Goal: Use online tool/utility: Use online tool/utility

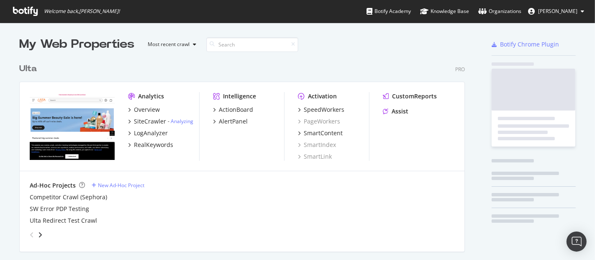
scroll to position [253, 581]
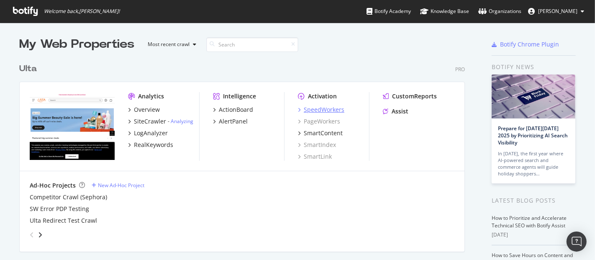
click at [313, 107] on div "SpeedWorkers" at bounding box center [324, 109] width 41 height 8
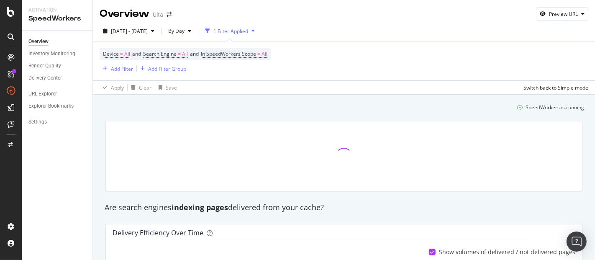
click at [313, 107] on div "SpeedWorkers is running" at bounding box center [343, 107] width 487 height 14
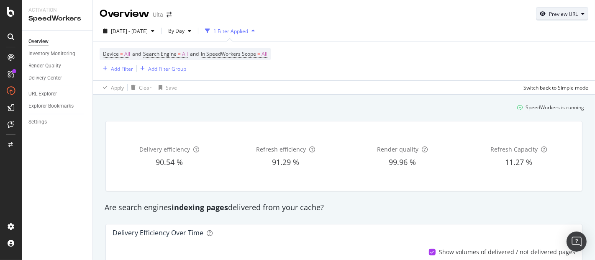
click at [564, 17] on div "Preview URL" at bounding box center [562, 14] width 51 height 12
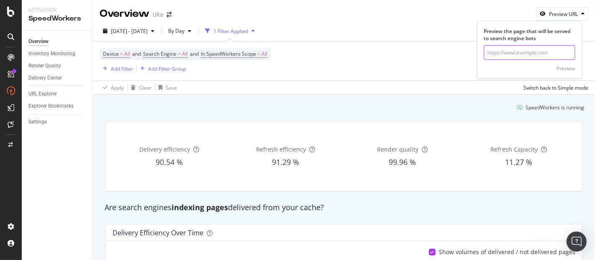
click at [543, 50] on input "url" at bounding box center [529, 52] width 91 height 15
paste input "[URL][DOMAIN_NAME]"
type input "[URL][DOMAIN_NAME]"
click button "Preview" at bounding box center [566, 68] width 18 height 13
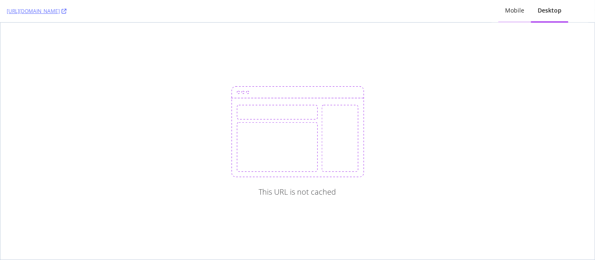
click at [513, 10] on div "Mobile" at bounding box center [514, 10] width 19 height 8
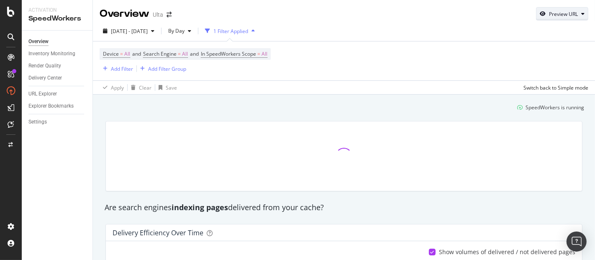
click at [549, 14] on div "Preview URL" at bounding box center [563, 13] width 29 height 7
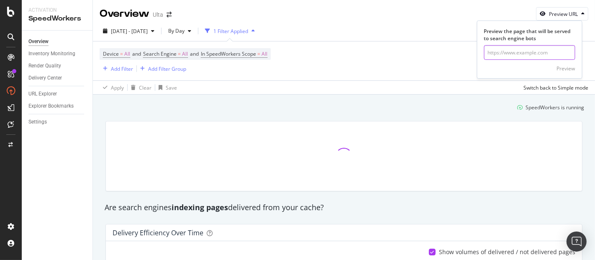
click at [527, 52] on input "url" at bounding box center [529, 52] width 91 height 15
paste input "[URL][DOMAIN_NAME]"
type input "[URL][DOMAIN_NAME]"
click button "Preview" at bounding box center [566, 68] width 18 height 13
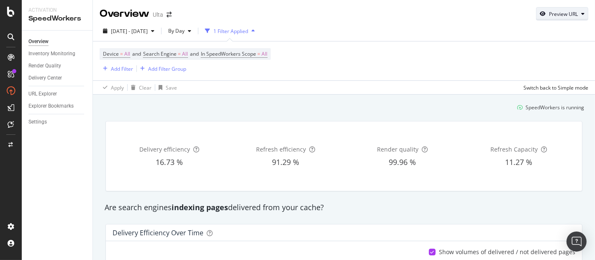
click at [540, 11] on div "button" at bounding box center [543, 13] width 13 height 5
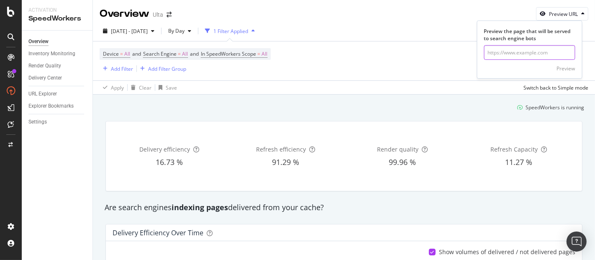
click at [507, 57] on input "url" at bounding box center [529, 52] width 91 height 15
paste input "[URL][DOMAIN_NAME]"
type input "[URL][DOMAIN_NAME]"
click button "Preview" at bounding box center [566, 68] width 18 height 13
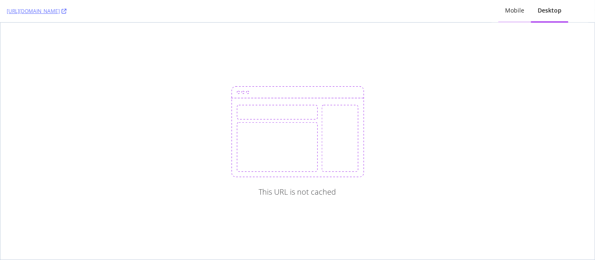
click at [518, 11] on div "Mobile" at bounding box center [514, 10] width 19 height 8
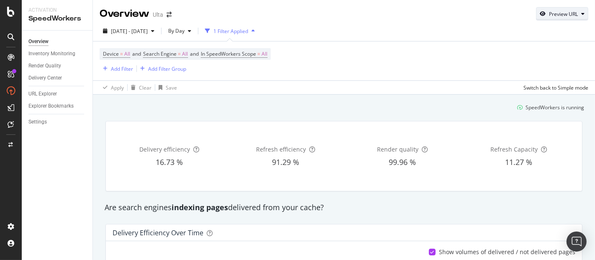
click at [551, 11] on div "Preview URL" at bounding box center [563, 13] width 29 height 7
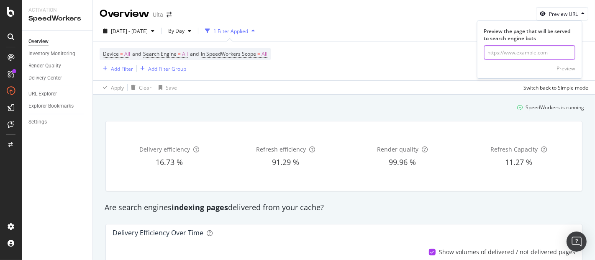
click at [517, 46] on input "url" at bounding box center [529, 52] width 91 height 15
paste input "[URL][DOMAIN_NAME][MEDICAL_DATA]"
type input "[URL][DOMAIN_NAME][MEDICAL_DATA]"
click button "Preview" at bounding box center [566, 68] width 18 height 13
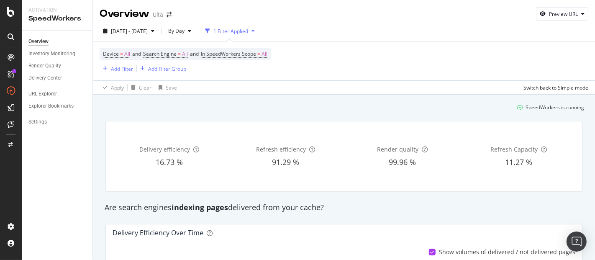
click at [549, 9] on div "Preview URL" at bounding box center [562, 14] width 51 height 12
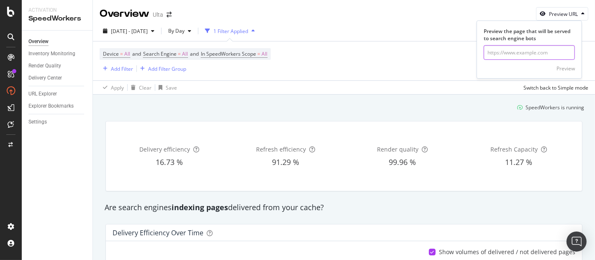
click at [515, 49] on input "url" at bounding box center [529, 52] width 91 height 15
paste input "[URL][DOMAIN_NAME][MEDICAL_DATA]"
type input "[URL][DOMAIN_NAME][MEDICAL_DATA]"
click button "Preview" at bounding box center [566, 68] width 18 height 13
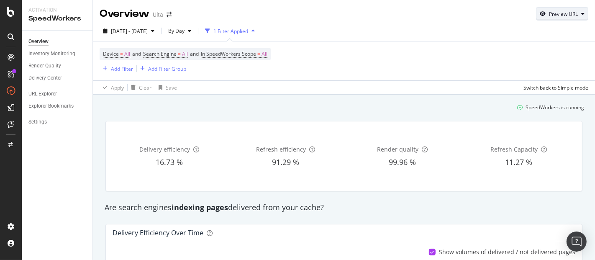
click at [571, 8] on button "Preview URL" at bounding box center [562, 13] width 52 height 13
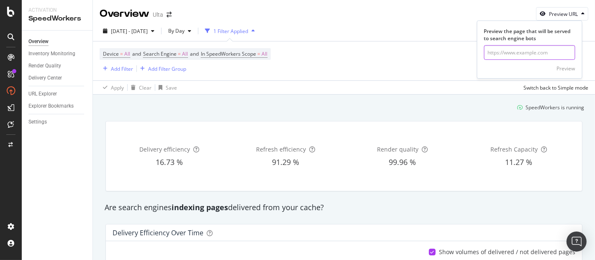
click at [508, 48] on input "url" at bounding box center [529, 52] width 91 height 15
paste input "[URL][DOMAIN_NAME]"
type input "[URL][DOMAIN_NAME]"
click button "Preview" at bounding box center [566, 68] width 18 height 13
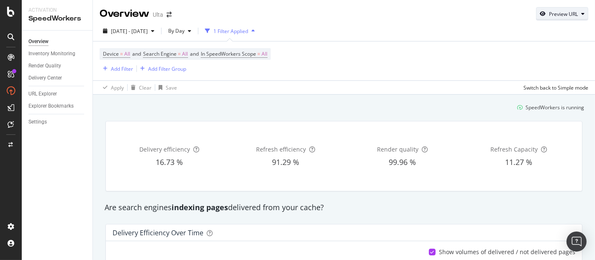
click at [549, 16] on div "Preview URL" at bounding box center [563, 13] width 29 height 7
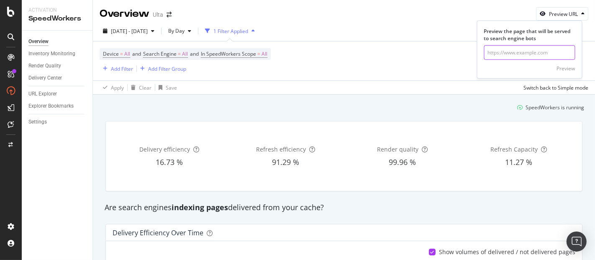
click at [523, 48] on input "url" at bounding box center [529, 52] width 91 height 15
paste input "[URL][DOMAIN_NAME]"
type input "[URL][DOMAIN_NAME]"
click button "Preview" at bounding box center [566, 68] width 18 height 13
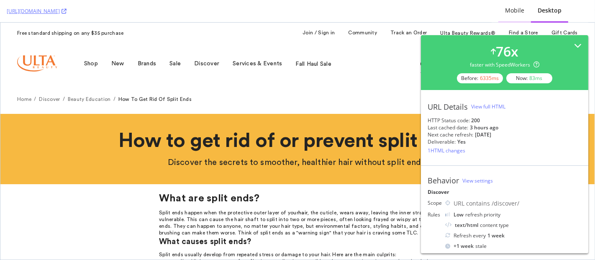
click at [521, 7] on div "Mobile" at bounding box center [514, 10] width 19 height 8
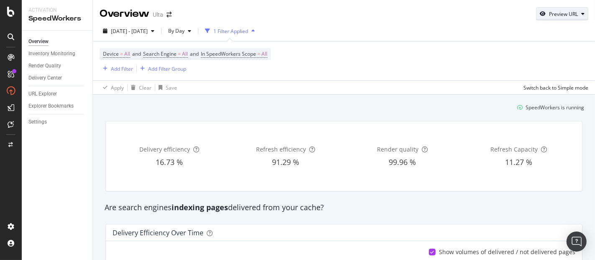
click at [549, 13] on div "Preview URL" at bounding box center [563, 13] width 29 height 7
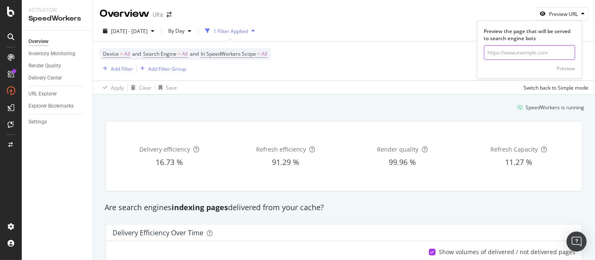
click at [527, 51] on input "url" at bounding box center [529, 52] width 91 height 15
paste input "[URL][DOMAIN_NAME]"
type input "[URL][DOMAIN_NAME]"
click at [568, 60] on div "Preview" at bounding box center [529, 67] width 91 height 15
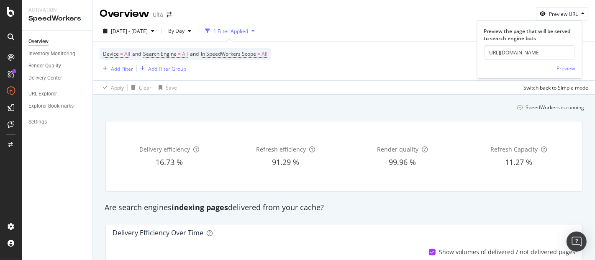
scroll to position [0, 0]
click at [566, 65] on div "Preview" at bounding box center [566, 68] width 18 height 7
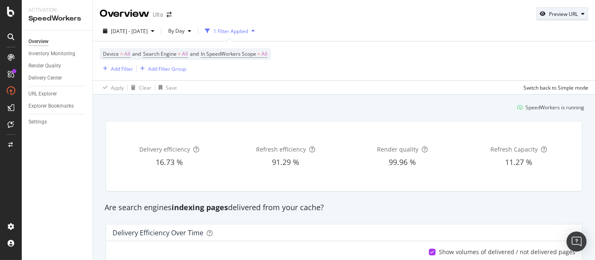
click at [549, 10] on div "Preview URL" at bounding box center [563, 13] width 29 height 7
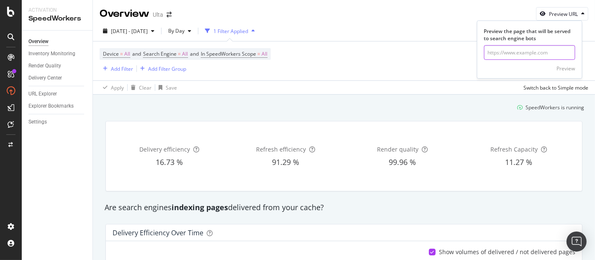
click at [522, 46] on input "url" at bounding box center [529, 52] width 91 height 15
paste input "[URL][DOMAIN_NAME]"
type input "[URL][DOMAIN_NAME]"
click button "Preview" at bounding box center [566, 68] width 18 height 13
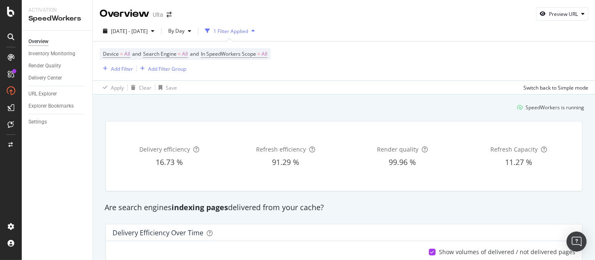
click at [536, 23] on div "[DATE] - [DATE] By Day 1 Filter Applied Device = All and Search Engine = All an…" at bounding box center [344, 58] width 502 height 74
click at [540, 17] on div "Preview URL" at bounding box center [562, 14] width 51 height 12
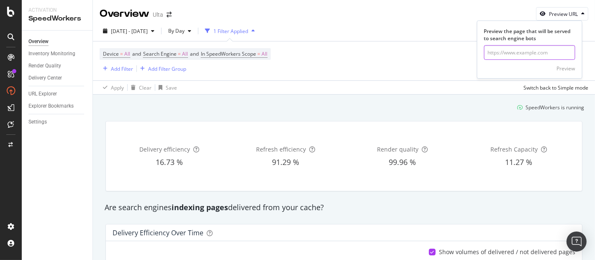
click at [501, 49] on input "url" at bounding box center [529, 52] width 91 height 15
paste input "[URL][DOMAIN_NAME]"
type input "[URL][DOMAIN_NAME]"
click button "Preview" at bounding box center [566, 68] width 18 height 13
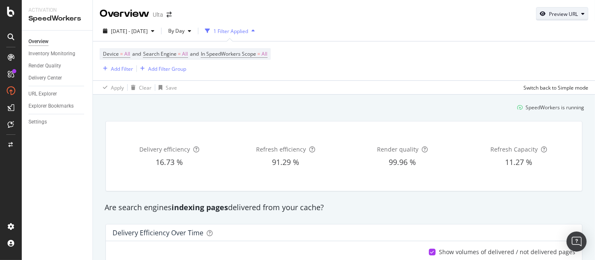
click at [556, 12] on div "Preview URL" at bounding box center [563, 13] width 29 height 7
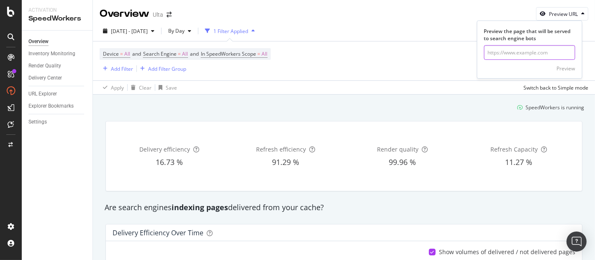
click at [534, 45] on input "url" at bounding box center [529, 52] width 91 height 15
paste input "[URL][DOMAIN_NAME]"
type input "[URL][DOMAIN_NAME]"
click button "Preview" at bounding box center [566, 68] width 18 height 13
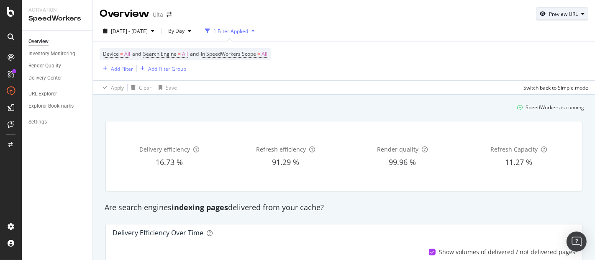
click at [555, 13] on div "Preview URL" at bounding box center [563, 13] width 29 height 7
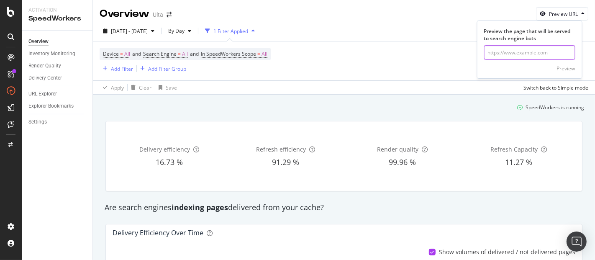
click at [532, 48] on input "url" at bounding box center [529, 52] width 91 height 15
paste input "[URL][DOMAIN_NAME]"
type input "[URL][DOMAIN_NAME]"
click button "Preview" at bounding box center [566, 68] width 18 height 13
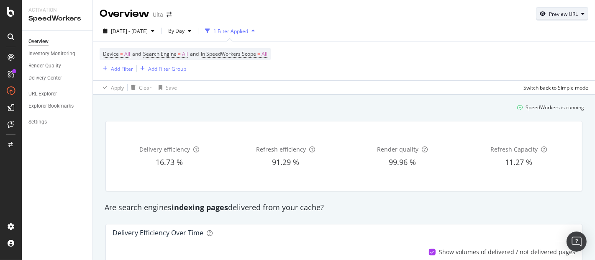
click at [559, 10] on div "Preview URL" at bounding box center [563, 13] width 29 height 7
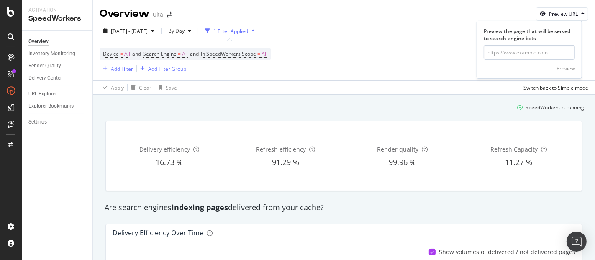
click at [528, 48] on input "url" at bounding box center [529, 52] width 91 height 15
type input "[URL][DOMAIN_NAME]"
click button "Preview" at bounding box center [566, 68] width 18 height 13
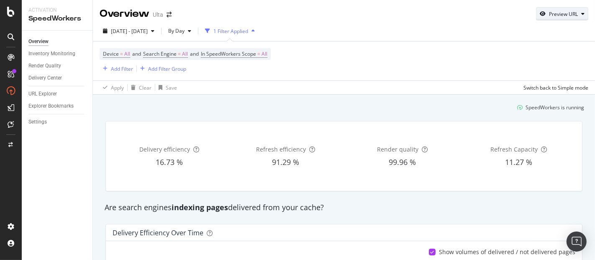
click at [555, 10] on div "Preview URL" at bounding box center [563, 13] width 29 height 7
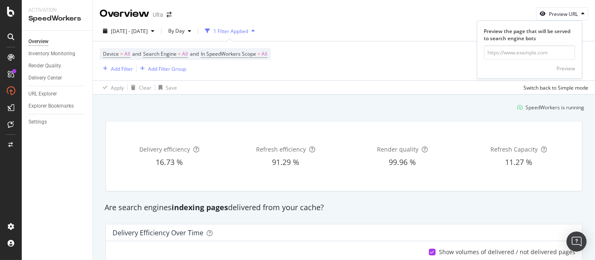
drag, startPoint x: 533, startPoint y: 67, endPoint x: 534, endPoint y: 63, distance: 4.2
click at [533, 64] on div "Preview" at bounding box center [529, 67] width 91 height 15
click at [535, 60] on div "Preview" at bounding box center [529, 67] width 91 height 15
click at [537, 56] on input "url" at bounding box center [529, 52] width 91 height 15
paste input "[URL][DOMAIN_NAME]"
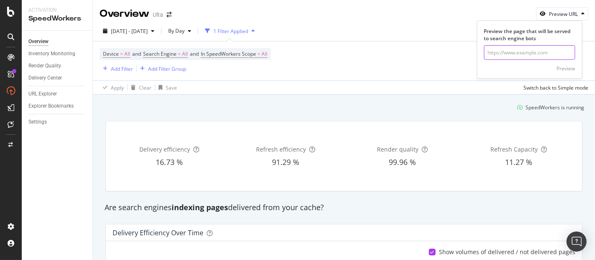
type input "[URL][DOMAIN_NAME]"
click button "Preview" at bounding box center [566, 68] width 18 height 13
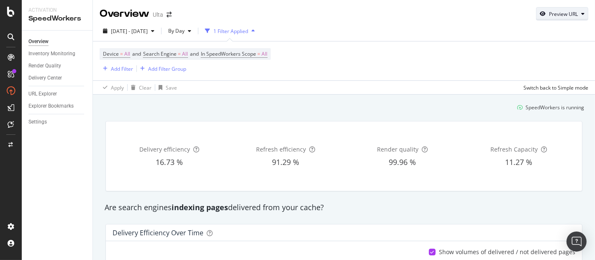
click at [557, 15] on div "Preview URL" at bounding box center [563, 13] width 29 height 7
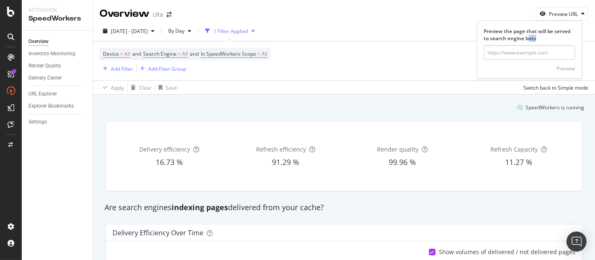
click at [529, 47] on form "Preview the page that will be served to search engine bots Preview" at bounding box center [529, 51] width 91 height 47
click at [531, 54] on input "url" at bounding box center [529, 52] width 91 height 15
paste input "[URL][DOMAIN_NAME]"
type input "[URL][DOMAIN_NAME]"
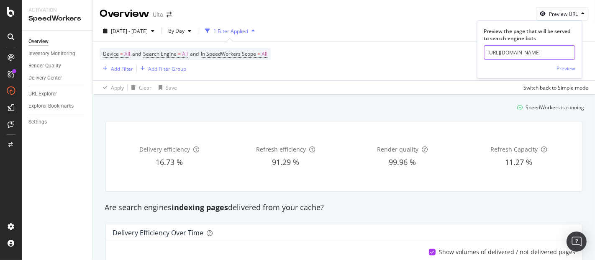
click button "Preview" at bounding box center [566, 68] width 18 height 13
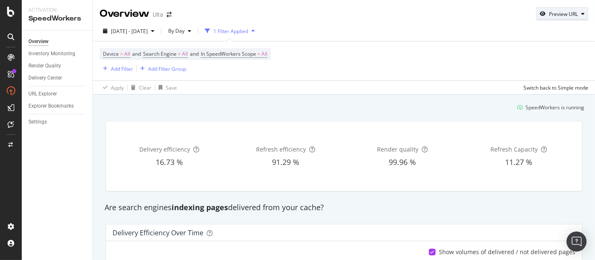
click at [563, 20] on button "Preview URL" at bounding box center [562, 13] width 52 height 13
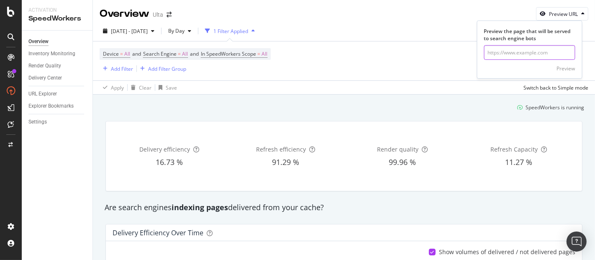
click at [526, 51] on input "url" at bounding box center [529, 52] width 91 height 15
paste input "[URL][DOMAIN_NAME]"
type input "[URL][DOMAIN_NAME]"
click button "Preview" at bounding box center [566, 68] width 18 height 13
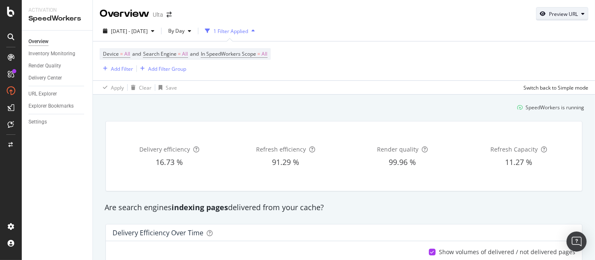
click at [551, 15] on div "Preview URL" at bounding box center [563, 13] width 29 height 7
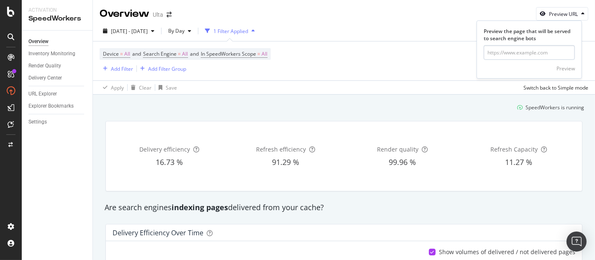
click at [526, 50] on input "url" at bounding box center [529, 52] width 91 height 15
type input "[URL][DOMAIN_NAME]"
click button "Preview" at bounding box center [566, 68] width 18 height 13
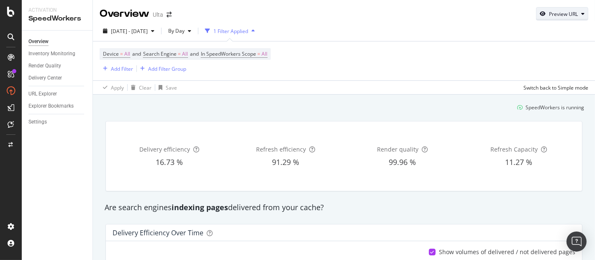
click at [549, 13] on div "Preview URL" at bounding box center [563, 13] width 29 height 7
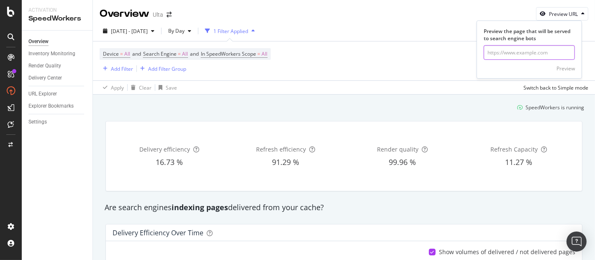
click at [532, 46] on input "url" at bounding box center [529, 52] width 91 height 15
paste input "[URL][DOMAIN_NAME]"
type input "[URL][DOMAIN_NAME]"
click button "Preview" at bounding box center [566, 68] width 18 height 13
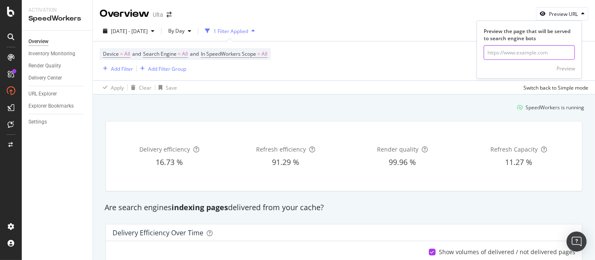
click at [514, 54] on input "url" at bounding box center [529, 52] width 91 height 15
paste input "[URL][DOMAIN_NAME]"
type input "[URL][DOMAIN_NAME]"
click button "Preview" at bounding box center [566, 68] width 18 height 13
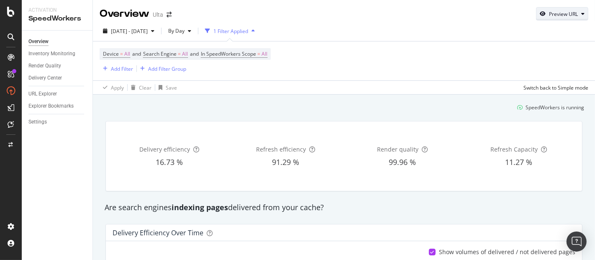
click at [539, 16] on div "button" at bounding box center [543, 13] width 13 height 5
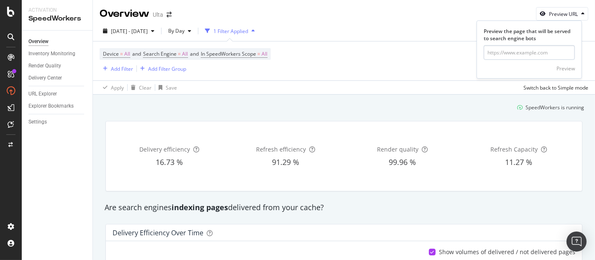
click at [528, 43] on form "Preview the page that will be served to search engine bots Preview" at bounding box center [529, 51] width 91 height 47
click at [525, 49] on input "url" at bounding box center [529, 52] width 91 height 15
paste input "[URL][DOMAIN_NAME]"
type input "[URL][DOMAIN_NAME]"
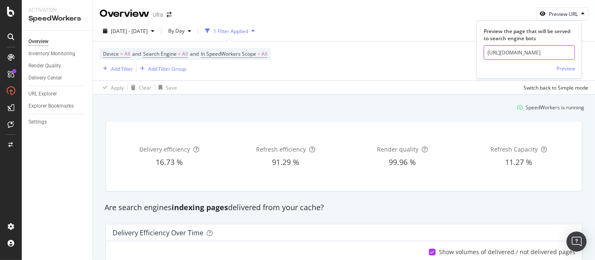
click button "Preview" at bounding box center [566, 68] width 18 height 13
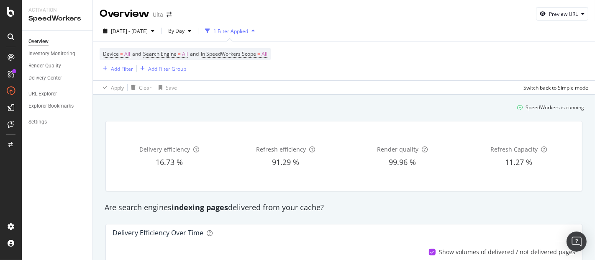
click at [556, 5] on div "Overview Ulta Preview URL" at bounding box center [344, 10] width 502 height 21
click at [554, 8] on div "Preview URL" at bounding box center [562, 14] width 51 height 12
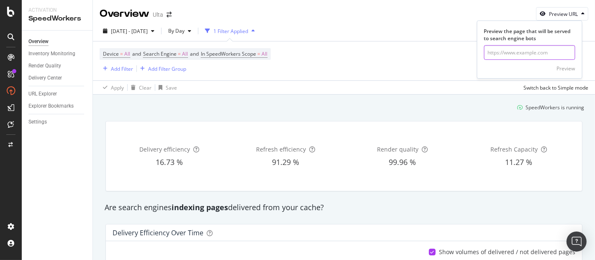
click at [521, 58] on input "url" at bounding box center [529, 52] width 91 height 15
paste input "[URL][DOMAIN_NAME]"
type input "[URL][DOMAIN_NAME]"
click at [571, 67] on div "Preview" at bounding box center [566, 68] width 18 height 7
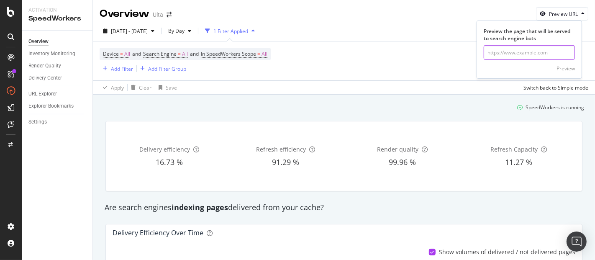
click at [526, 46] on input "url" at bounding box center [529, 52] width 91 height 15
paste input "[URL][DOMAIN_NAME]"
type input "[URL][DOMAIN_NAME]"
click button "Preview" at bounding box center [566, 68] width 18 height 13
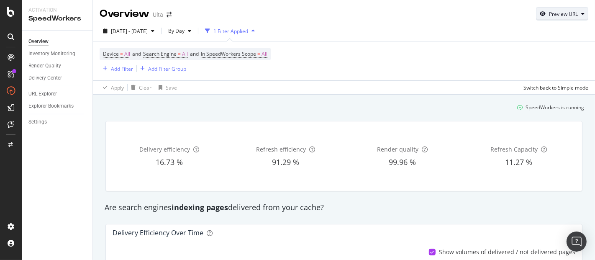
click at [540, 15] on icon "button" at bounding box center [543, 13] width 6 height 5
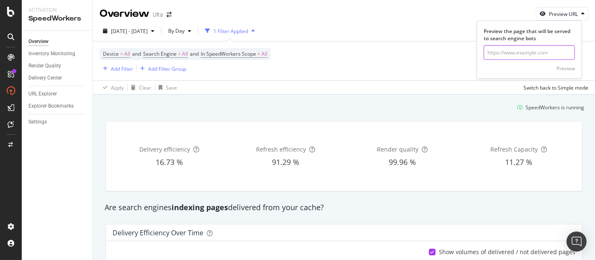
click at [531, 49] on input "url" at bounding box center [529, 52] width 91 height 15
paste input "[URL][DOMAIN_NAME]"
type input "[URL][DOMAIN_NAME]"
click button "Preview" at bounding box center [566, 68] width 18 height 13
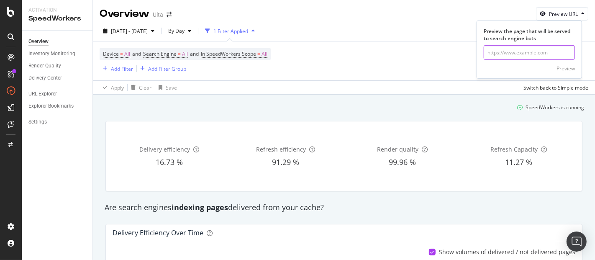
click at [535, 51] on input "url" at bounding box center [529, 52] width 91 height 15
paste input "[URL][DOMAIN_NAME]"
type input "[URL][DOMAIN_NAME]"
click button "Preview" at bounding box center [566, 68] width 18 height 13
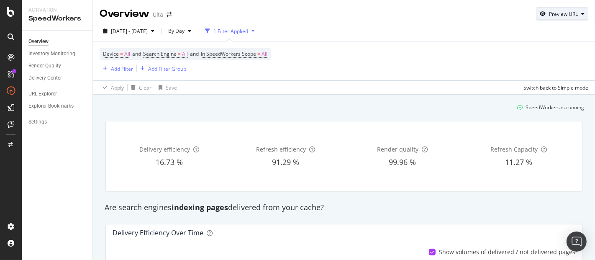
click at [558, 7] on button "Preview URL" at bounding box center [562, 13] width 52 height 13
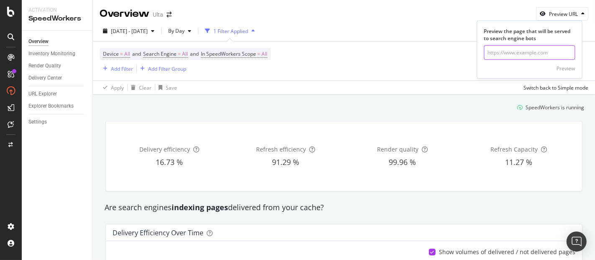
click at [540, 46] on input "url" at bounding box center [529, 52] width 91 height 15
paste input "[URL][DOMAIN_NAME]"
type input "[URL][DOMAIN_NAME]"
click button "Preview" at bounding box center [566, 68] width 18 height 13
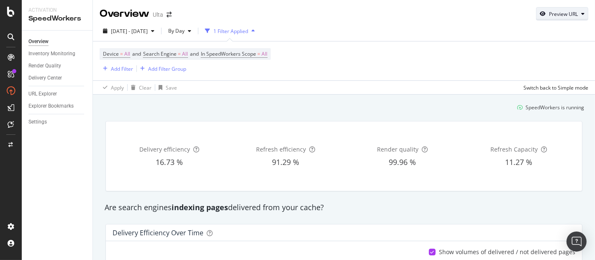
click at [549, 16] on div "Preview URL" at bounding box center [563, 13] width 29 height 7
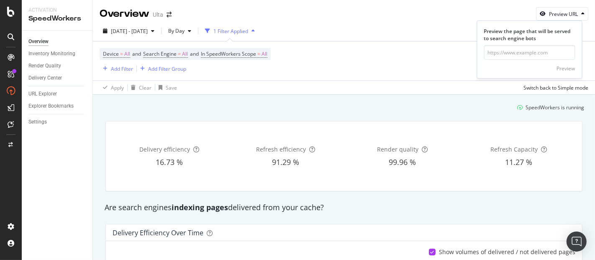
click at [539, 35] on div "Preview the page that will be served to search engine bots" at bounding box center [529, 35] width 91 height 14
click at [531, 42] on form "Preview the page that will be served to search engine bots Preview" at bounding box center [529, 51] width 91 height 47
click at [526, 51] on input "url" at bounding box center [529, 52] width 91 height 15
paste input "[URL][DOMAIN_NAME]"
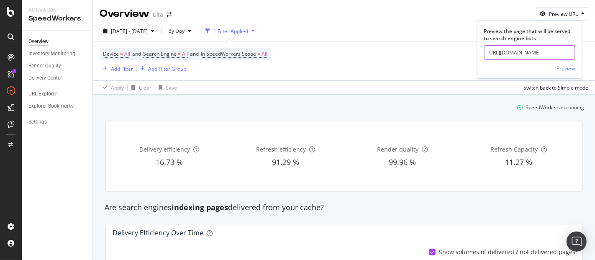
type input "[URL][DOMAIN_NAME]"
click at [560, 66] on div "Preview" at bounding box center [566, 68] width 18 height 7
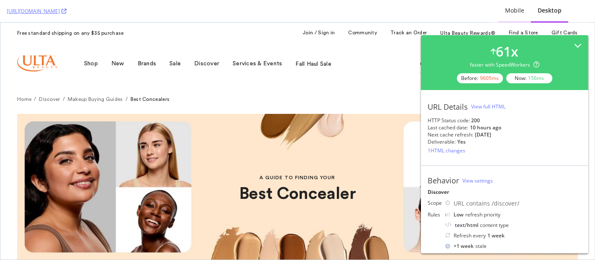
click at [525, 10] on div "Mobile" at bounding box center [514, 10] width 19 height 8
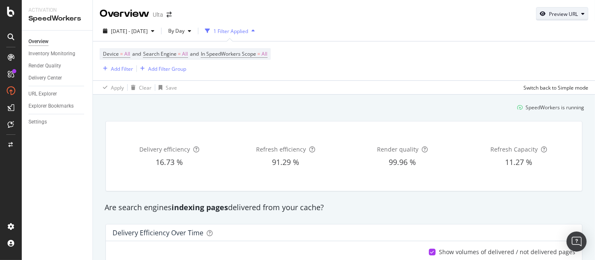
click at [549, 13] on div "Preview URL" at bounding box center [563, 13] width 29 height 7
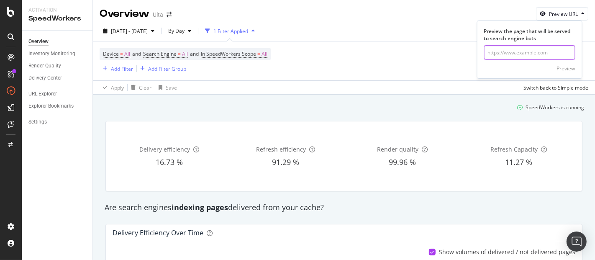
click at [532, 57] on input "url" at bounding box center [529, 52] width 91 height 15
paste input "[URL][DOMAIN_NAME]"
type input "[URL][DOMAIN_NAME]"
click at [570, 68] on div "Preview" at bounding box center [566, 68] width 18 height 7
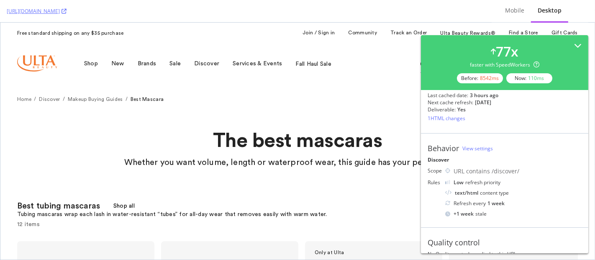
scroll to position [46, 0]
